Goal: Transaction & Acquisition: Subscribe to service/newsletter

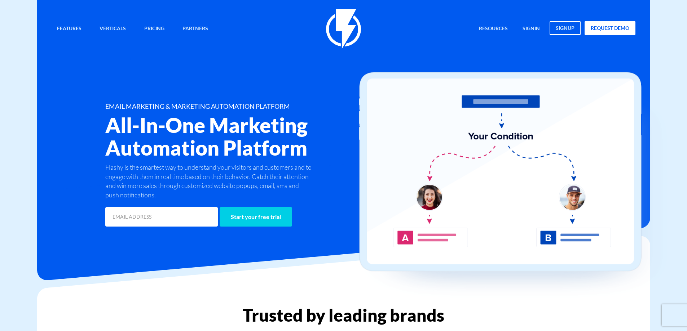
click at [214, 122] on h2 "All-In-One Marketing Automation Platform" at bounding box center [245, 136] width 281 height 45
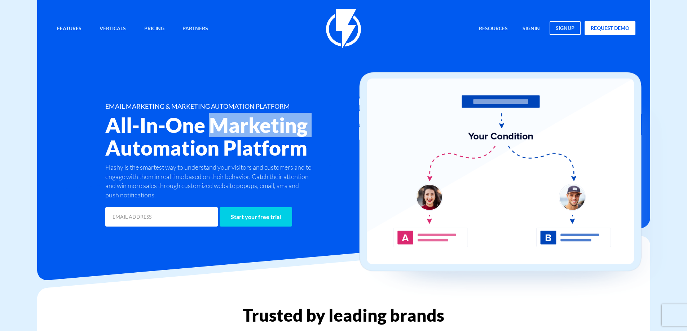
click at [214, 122] on h2 "All-In-One Marketing Automation Platform" at bounding box center [245, 136] width 281 height 45
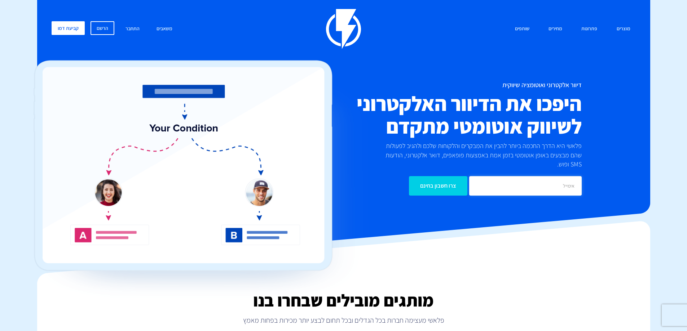
click at [552, 177] on input "email" at bounding box center [525, 185] width 113 height 19
type input "ם"
type input "office@danimashtela.com"
click at [445, 180] on input "צרו חשבון בחינם" at bounding box center [438, 185] width 58 height 19
